Goal: Obtain resource: Download file/media

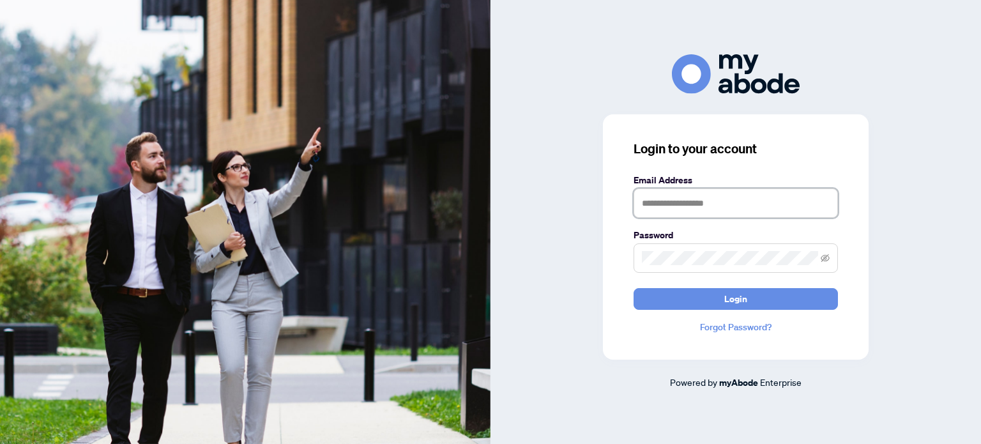
click at [660, 202] on input "text" at bounding box center [735, 202] width 204 height 29
type input "**********"
click at [633, 288] on button "Login" at bounding box center [735, 299] width 204 height 22
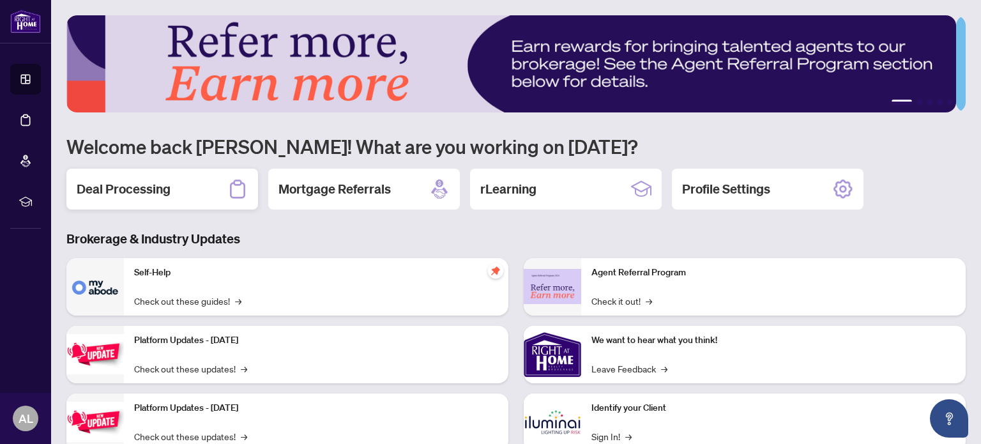
click at [190, 185] on div "Deal Processing" at bounding box center [162, 189] width 192 height 41
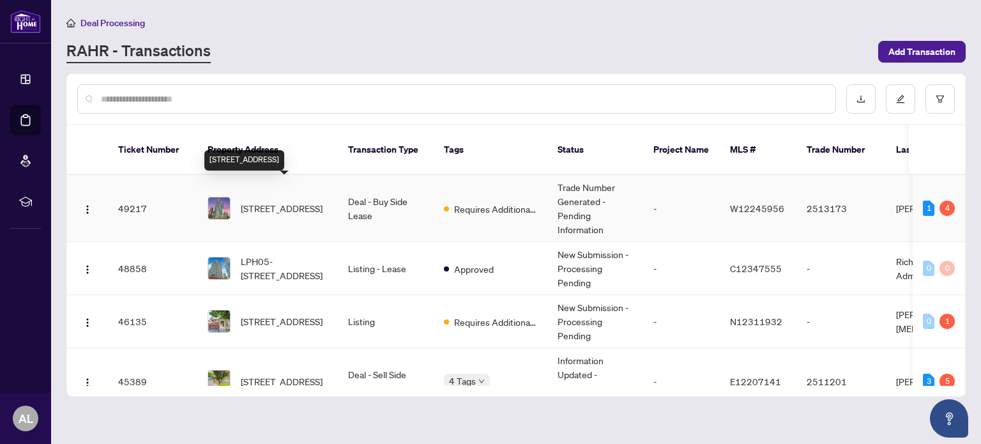
click at [261, 201] on span "[STREET_ADDRESS]" at bounding box center [282, 208] width 82 height 14
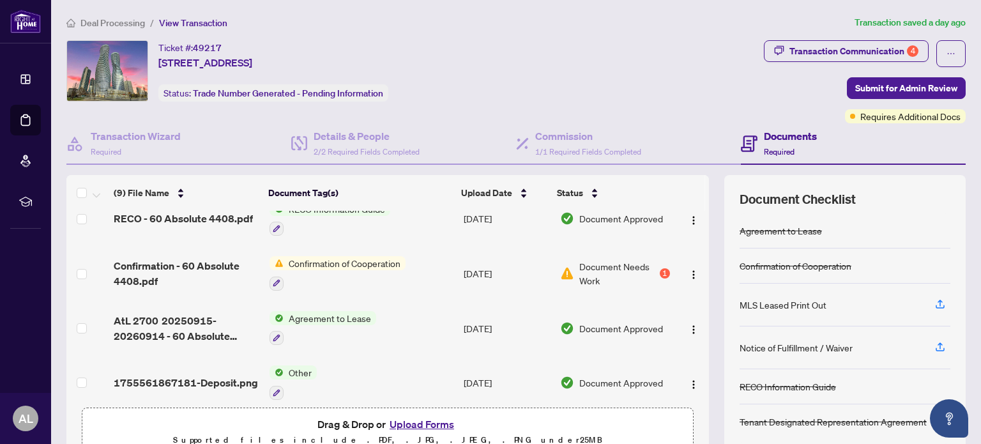
scroll to position [298, 0]
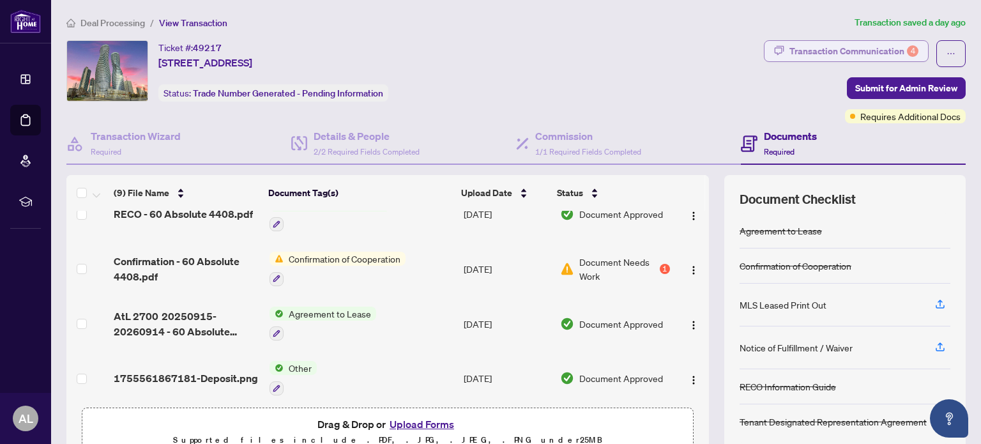
click at [845, 43] on div "Transaction Communication 4" at bounding box center [853, 51] width 129 height 20
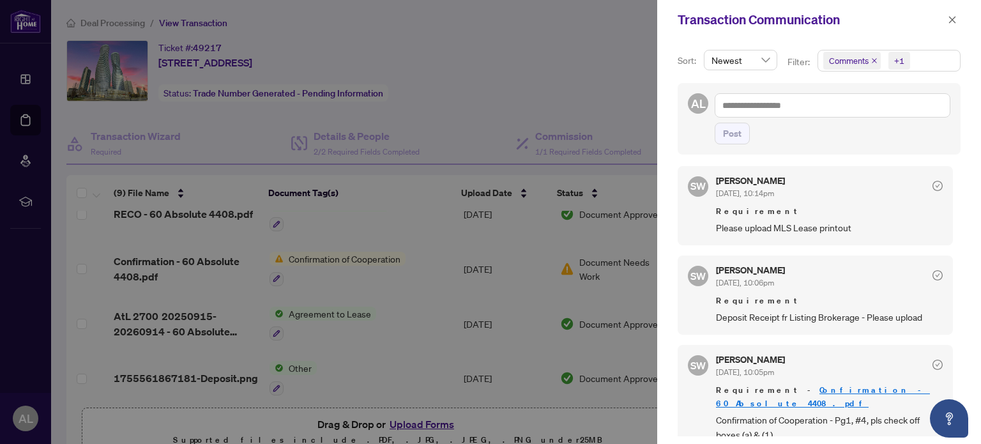
scroll to position [1, 0]
click at [833, 388] on link "Confirmation - 60 Absolute 4408.pdf" at bounding box center [823, 395] width 214 height 24
click at [607, 84] on div at bounding box center [490, 222] width 981 height 444
click at [949, 20] on icon "close" at bounding box center [952, 19] width 9 height 9
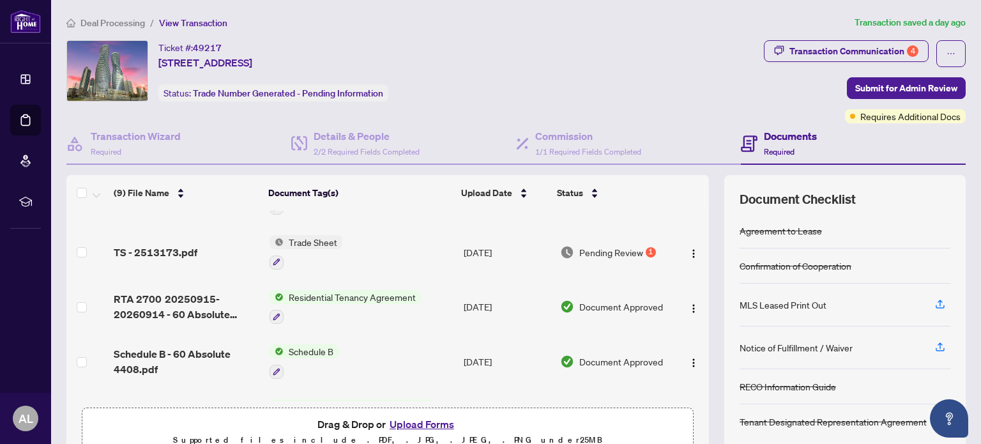
scroll to position [0, 0]
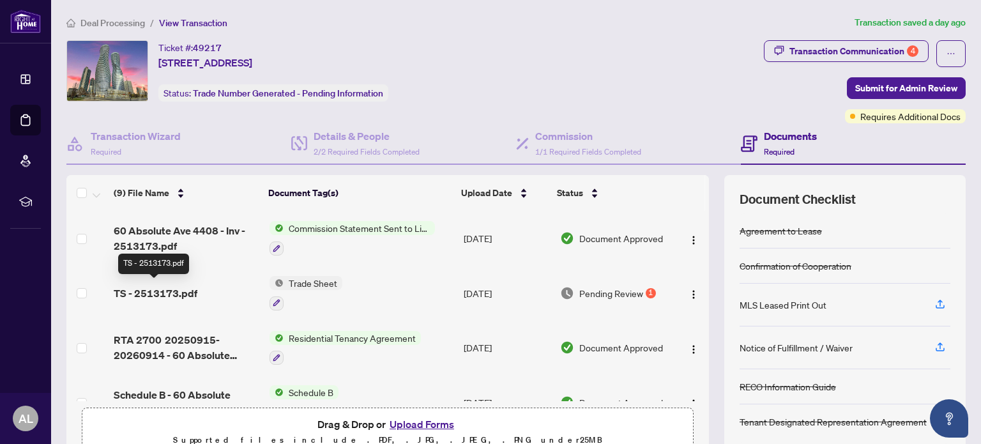
click at [193, 287] on span "TS - 2513173.pdf" at bounding box center [156, 292] width 84 height 15
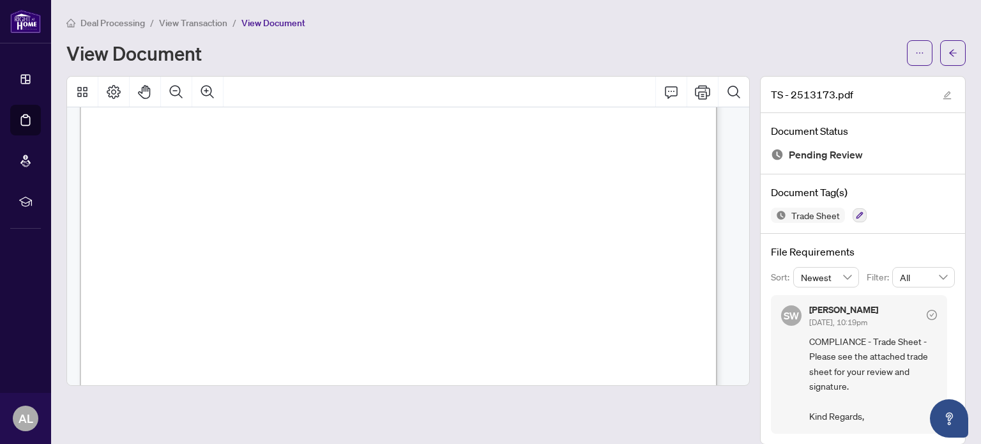
scroll to position [383, 0]
click at [915, 53] on icon "ellipsis" at bounding box center [919, 53] width 9 height 9
click at [860, 79] on span "Download" at bounding box center [863, 80] width 97 height 14
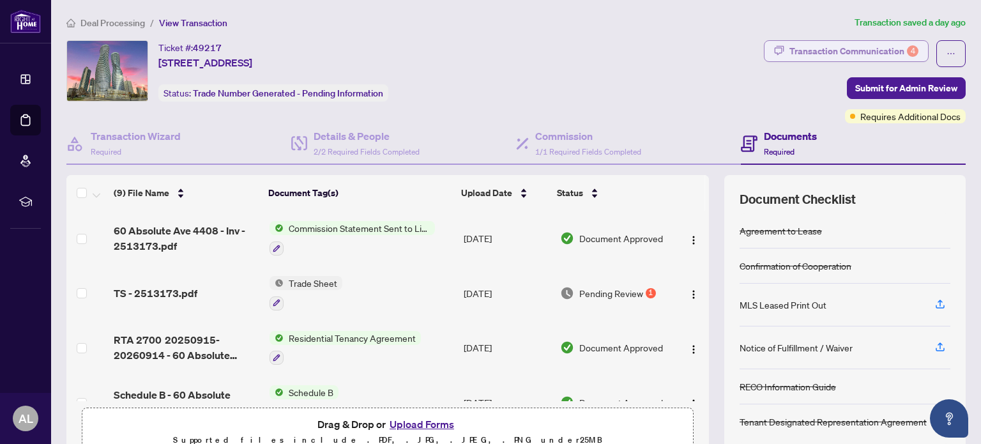
click at [845, 53] on div "Transaction Communication 4" at bounding box center [853, 51] width 129 height 20
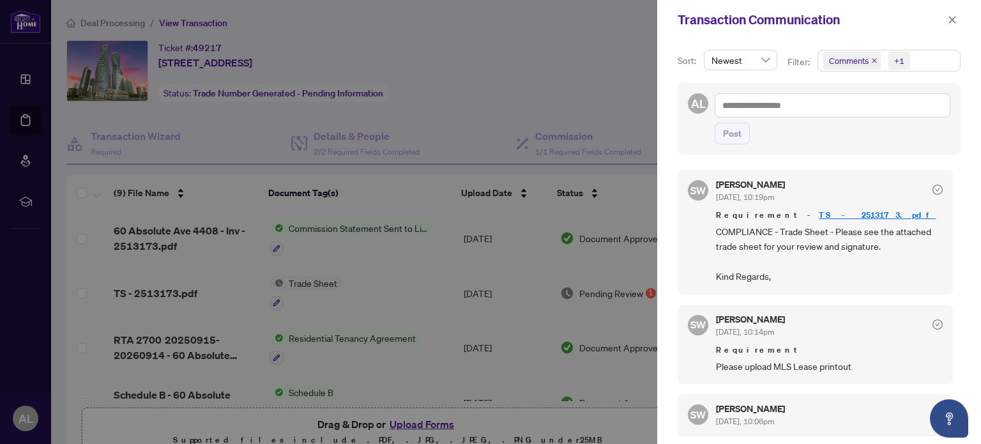
click at [586, 26] on div at bounding box center [490, 222] width 981 height 444
click at [587, 32] on div at bounding box center [490, 222] width 981 height 444
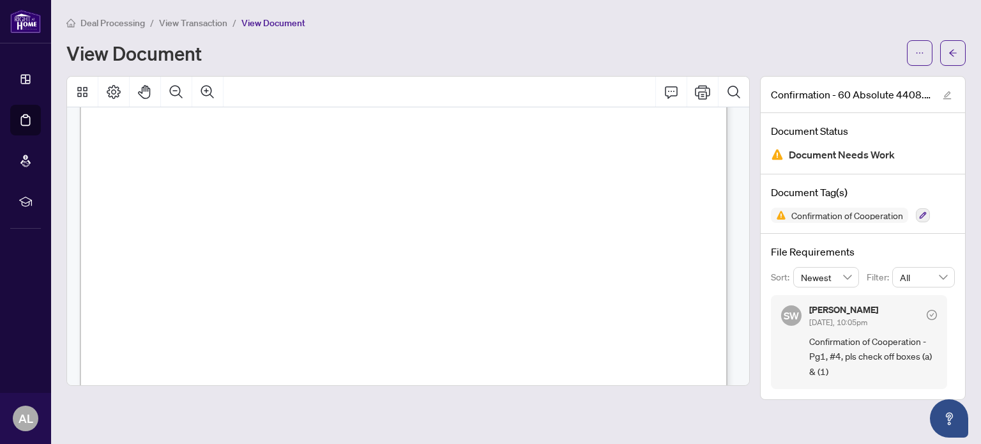
scroll to position [469, 0]
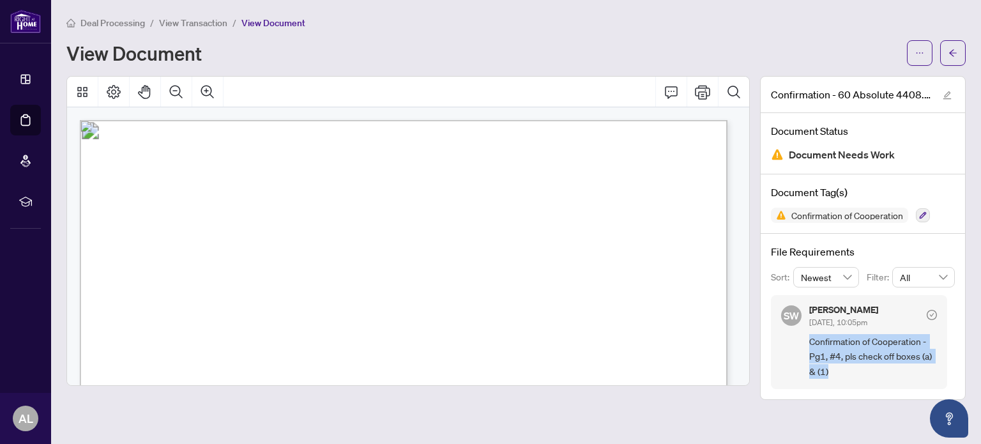
drag, startPoint x: 836, startPoint y: 368, endPoint x: 804, endPoint y: 342, distance: 41.7
click at [804, 342] on div "SW [PERSON_NAME] [DATE], 10:05pm Confirmation of Cooperation - Pg1, #4, pls che…" at bounding box center [859, 342] width 176 height 94
copy span "Confirmation of Cooperation - Pg1, #4, pls check off boxes (a) & (1)"
